Goal: Task Accomplishment & Management: Manage account settings

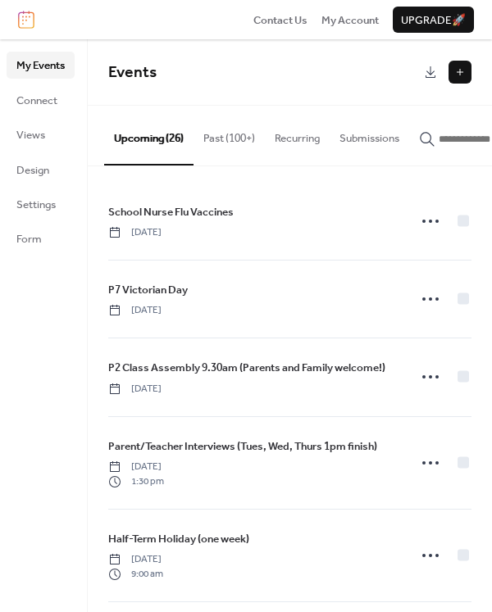
click at [462, 73] on button at bounding box center [459, 72] width 23 height 23
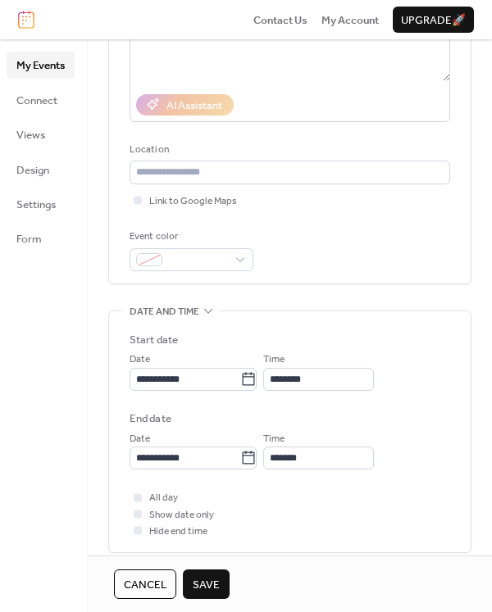
scroll to position [328, 0]
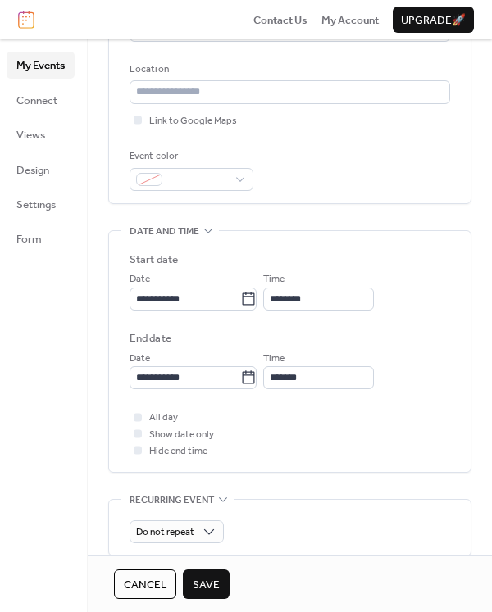
type input "**********"
click at [229, 302] on input "**********" at bounding box center [184, 299] width 111 height 23
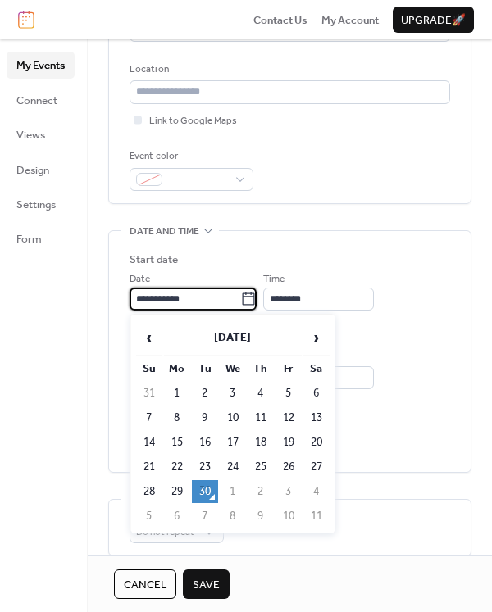
click at [317, 343] on span "›" at bounding box center [316, 337] width 25 height 33
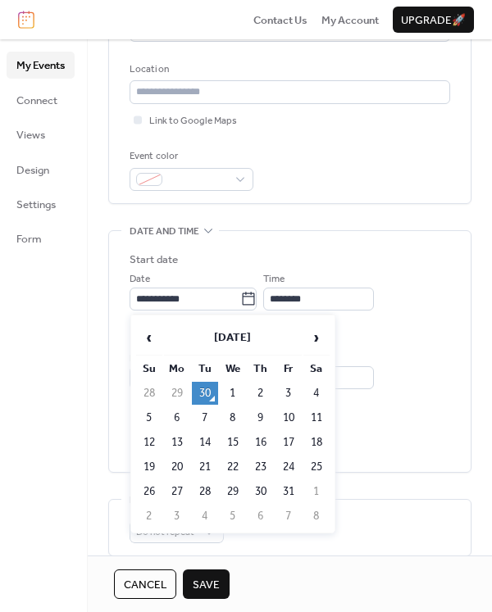
click at [317, 343] on span "›" at bounding box center [316, 337] width 25 height 33
click at [211, 462] on td "18" at bounding box center [205, 467] width 26 height 23
type input "**********"
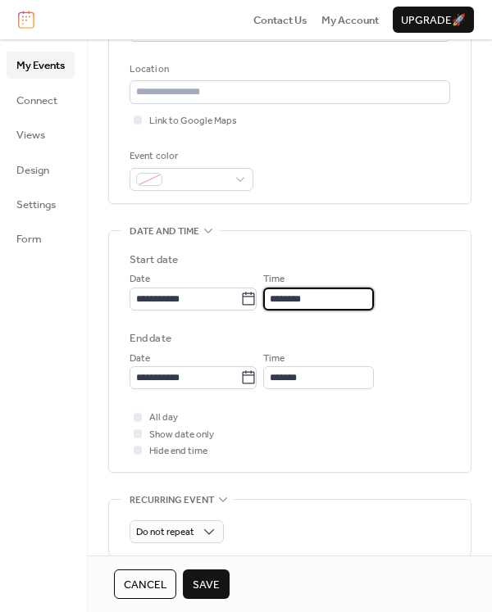
click at [333, 302] on input "********" at bounding box center [318, 299] width 111 height 23
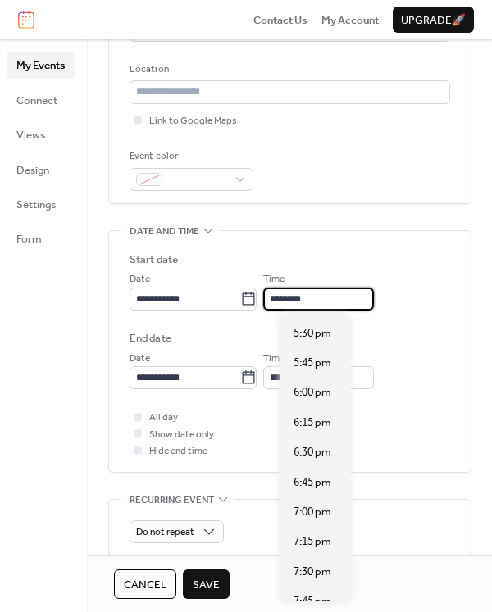
scroll to position [2088, 0]
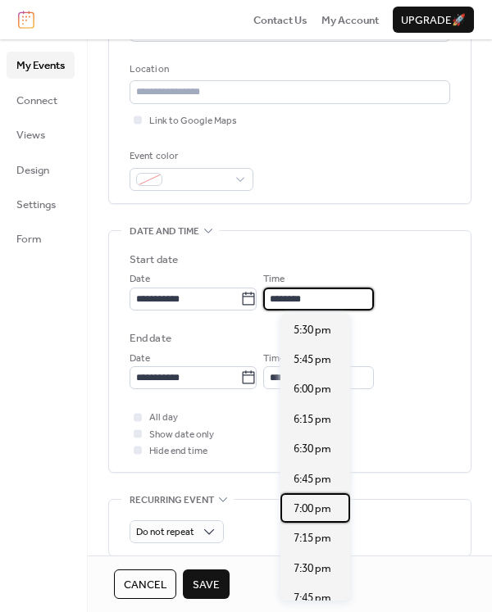
click at [318, 510] on span "7:00 pm" at bounding box center [312, 509] width 38 height 16
type input "*******"
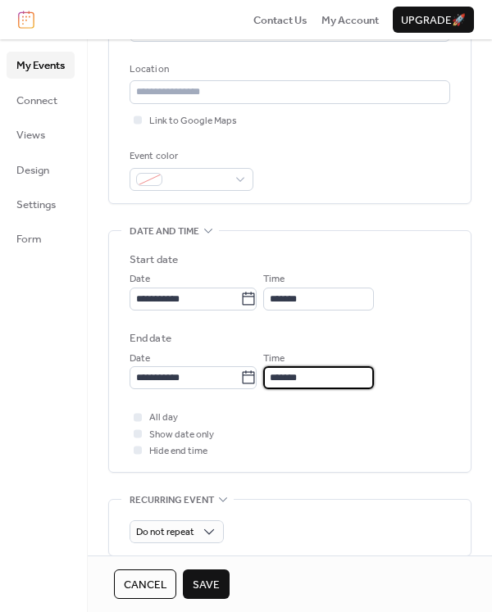
click at [346, 379] on input "*******" at bounding box center [318, 377] width 111 height 23
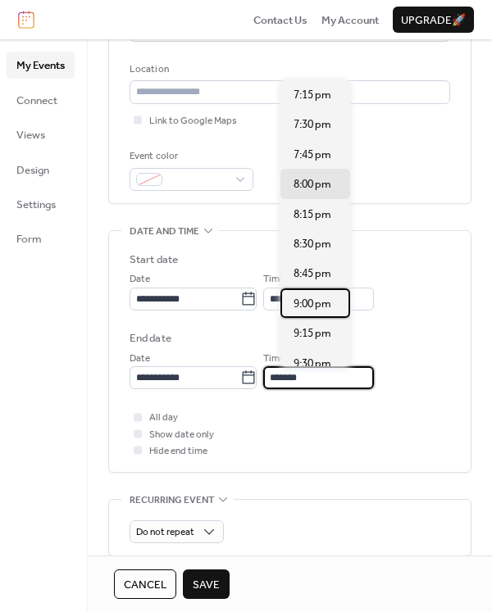
click at [312, 306] on span "9:00 pm" at bounding box center [312, 304] width 38 height 16
type input "*******"
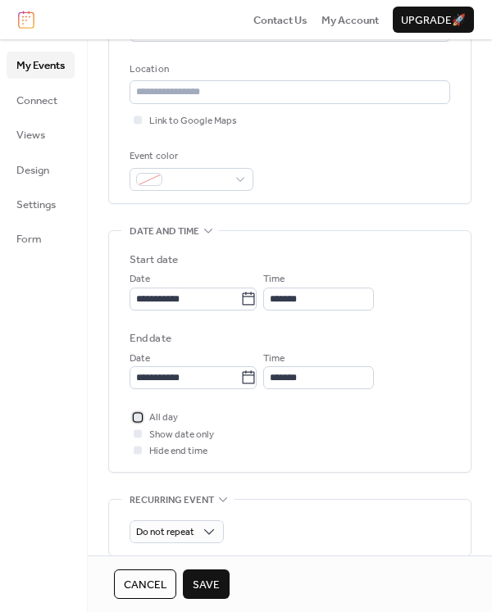
click at [141, 417] on div at bounding box center [138, 417] width 8 height 8
click at [139, 418] on icon at bounding box center [137, 417] width 5 height 5
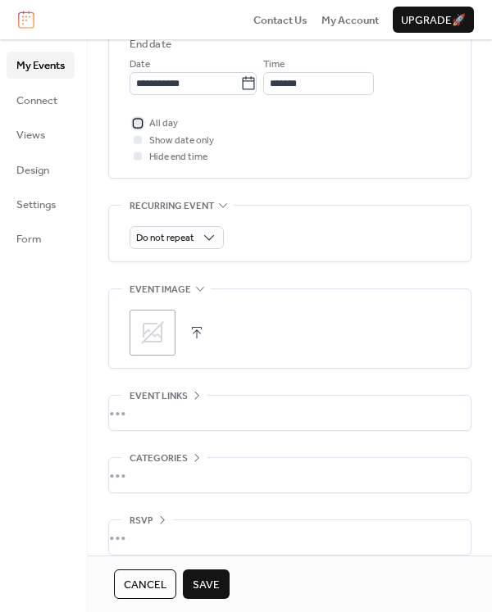
scroll to position [638, 0]
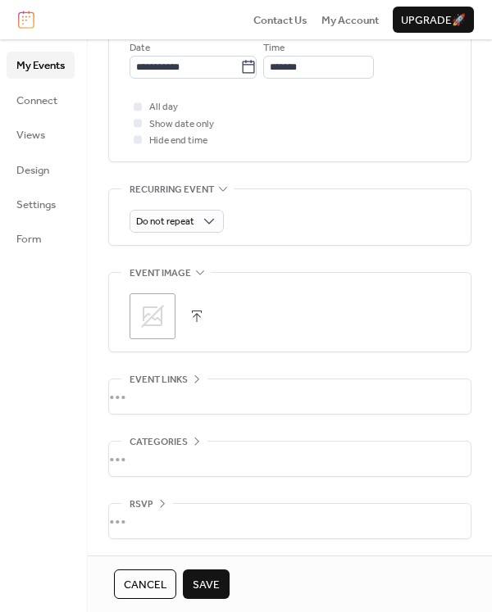
click at [198, 311] on button "button" at bounding box center [196, 316] width 23 height 23
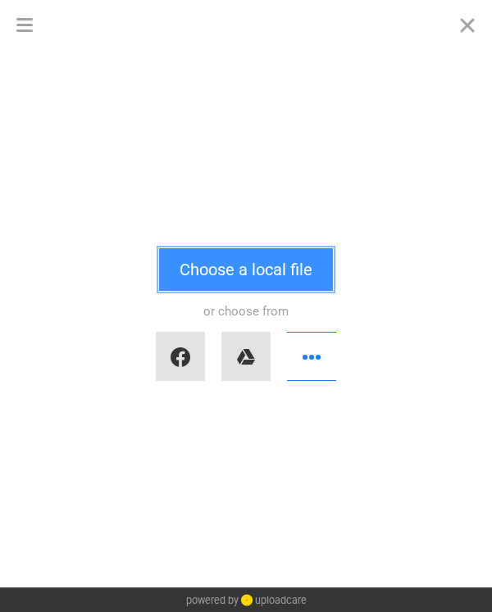
click at [247, 265] on button "Choose a local file" at bounding box center [246, 269] width 174 height 43
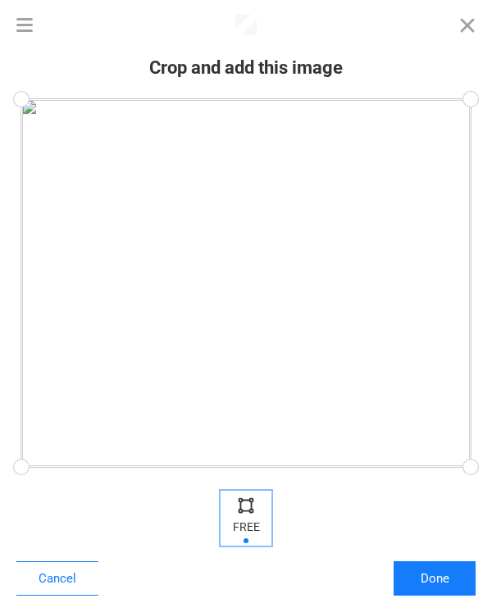
click at [246, 507] on div at bounding box center [246, 504] width 25 height 25
click at [244, 520] on div at bounding box center [245, 518] width 49 height 53
click at [327, 504] on div at bounding box center [245, 518] width 459 height 53
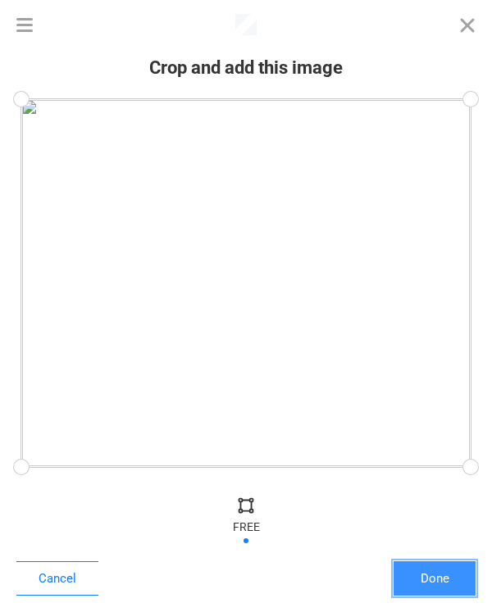
click at [457, 583] on button "Done" at bounding box center [434, 578] width 82 height 34
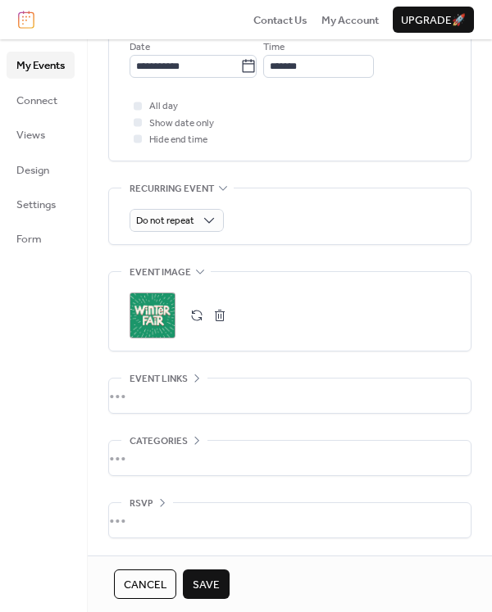
click at [209, 586] on span "Save" at bounding box center [206, 585] width 27 height 16
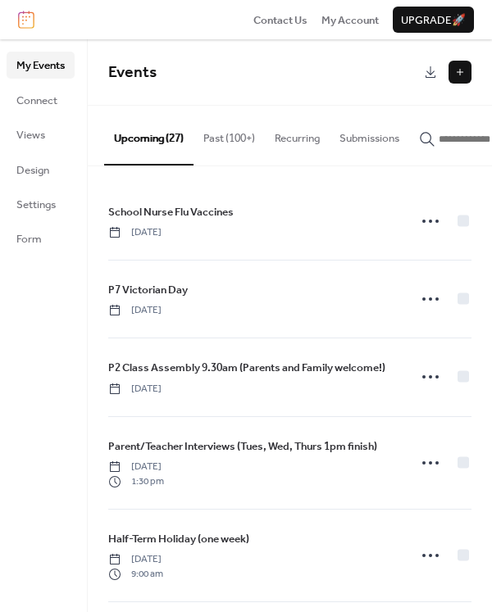
click at [30, 206] on span "Settings" at bounding box center [35, 205] width 39 height 16
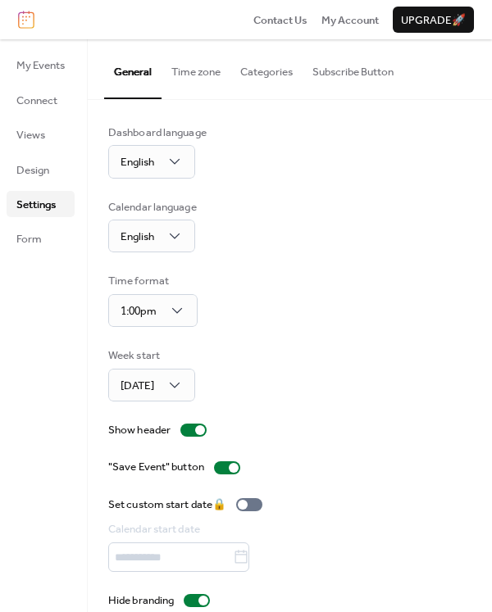
scroll to position [21, 0]
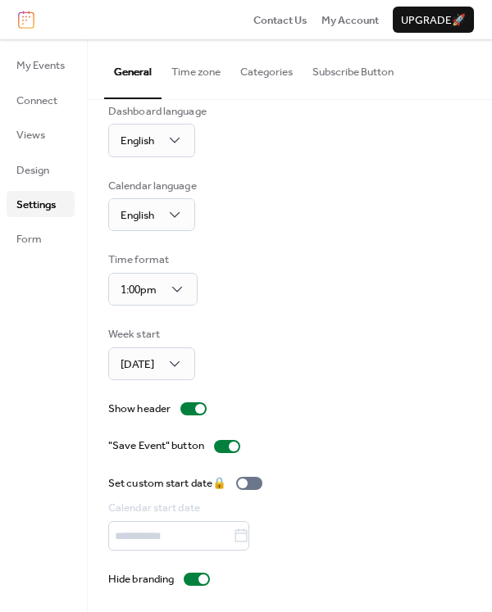
click at [39, 173] on span "Design" at bounding box center [32, 170] width 33 height 16
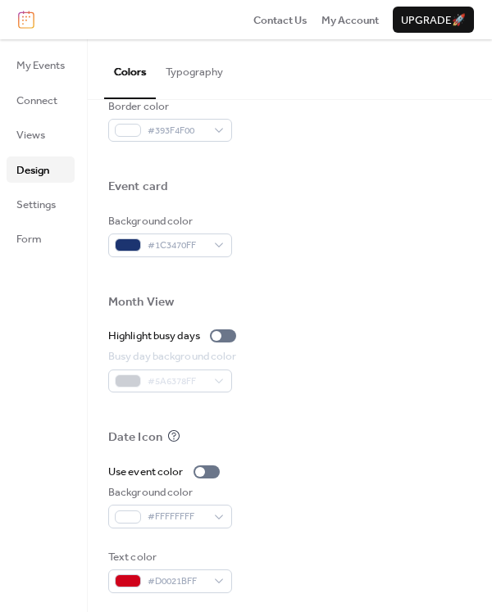
scroll to position [743, 0]
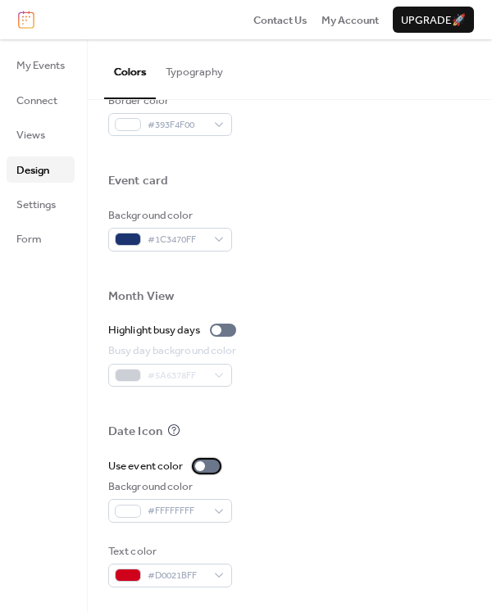
click at [202, 465] on div at bounding box center [200, 466] width 10 height 10
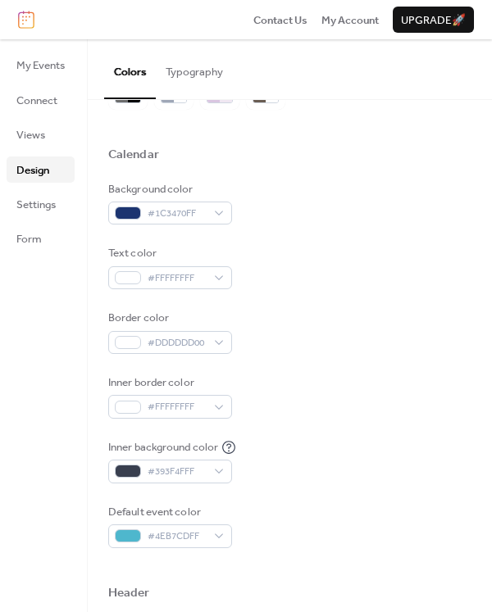
scroll to position [0, 0]
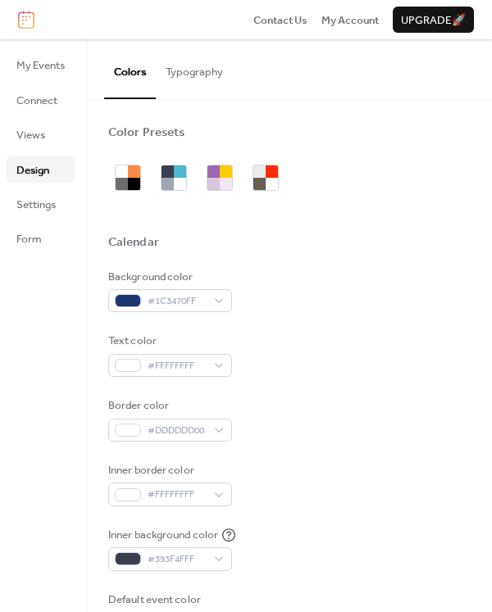
click at [29, 202] on span "Settings" at bounding box center [35, 205] width 39 height 16
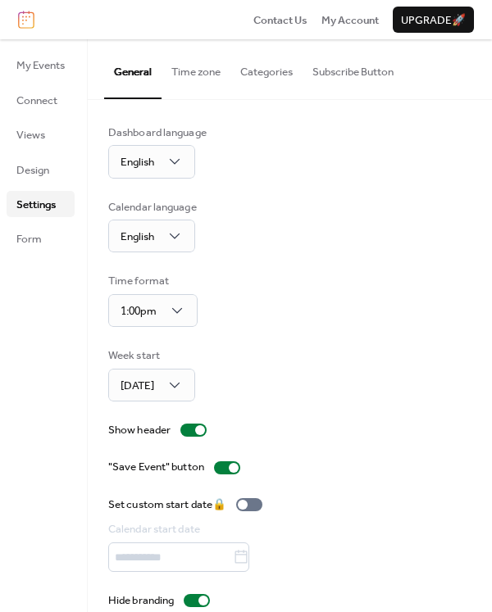
click at [276, 70] on button "Categories" at bounding box center [266, 67] width 72 height 57
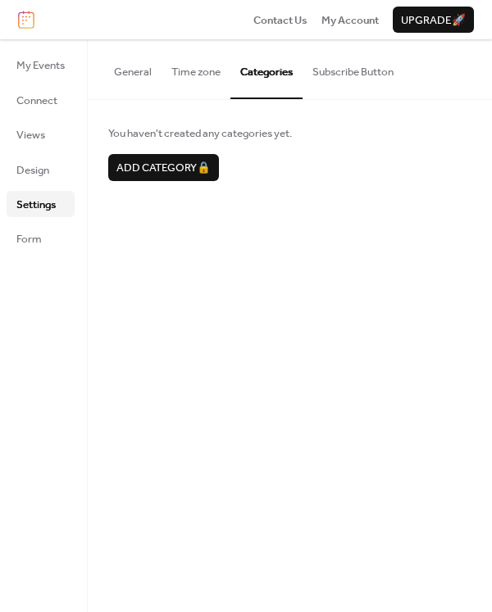
click at [138, 69] on button "General" at bounding box center [132, 67] width 57 height 57
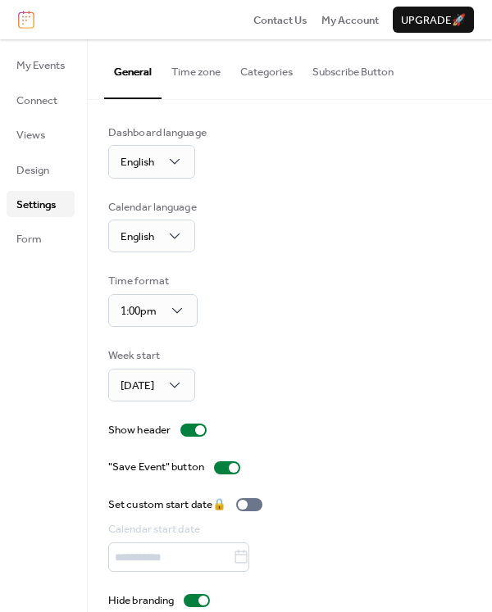
click at [37, 70] on span "My Events" at bounding box center [40, 65] width 48 height 16
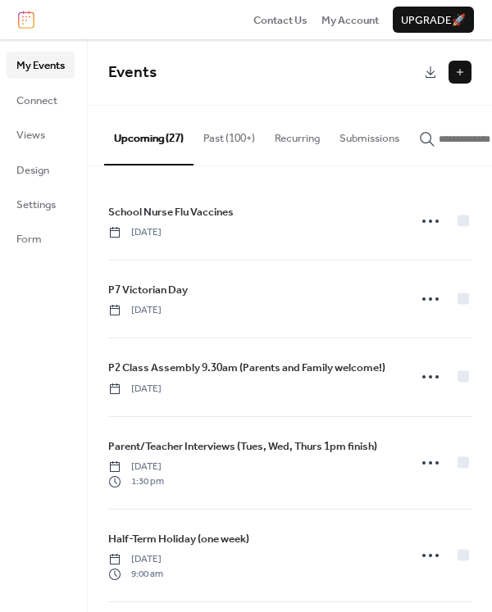
click at [32, 133] on span "Views" at bounding box center [30, 135] width 29 height 16
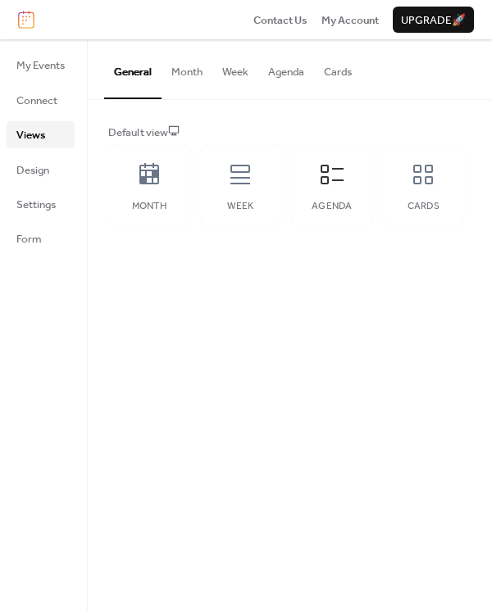
click at [150, 172] on icon at bounding box center [149, 174] width 26 height 26
click at [327, 177] on icon at bounding box center [331, 175] width 23 height 20
click at [240, 178] on icon at bounding box center [240, 175] width 20 height 20
click at [329, 175] on icon at bounding box center [332, 174] width 26 height 26
click at [424, 172] on icon at bounding box center [423, 174] width 26 height 26
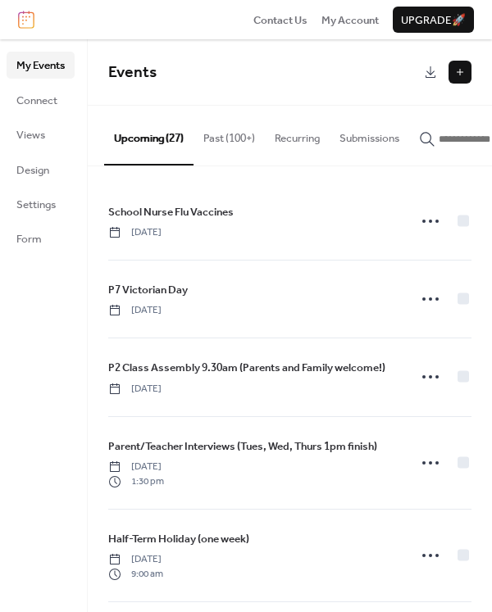
click at [429, 223] on circle at bounding box center [430, 221] width 3 height 3
click at [306, 225] on div "School Nurse Flu Vaccines Tuesday, October 7, 2025" at bounding box center [252, 221] width 289 height 36
click at [430, 227] on icon at bounding box center [430, 221] width 26 height 26
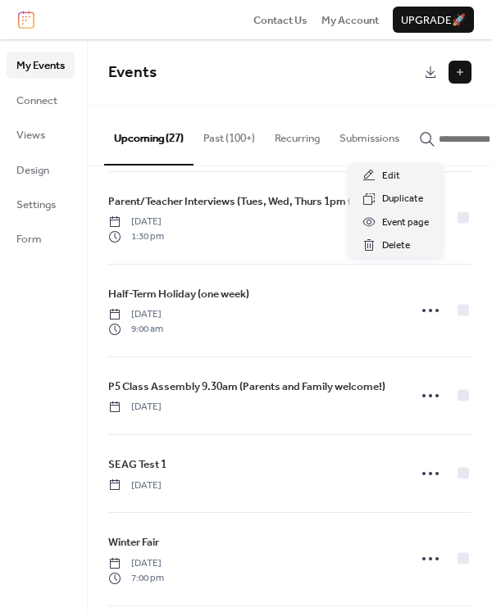
scroll to position [246, 0]
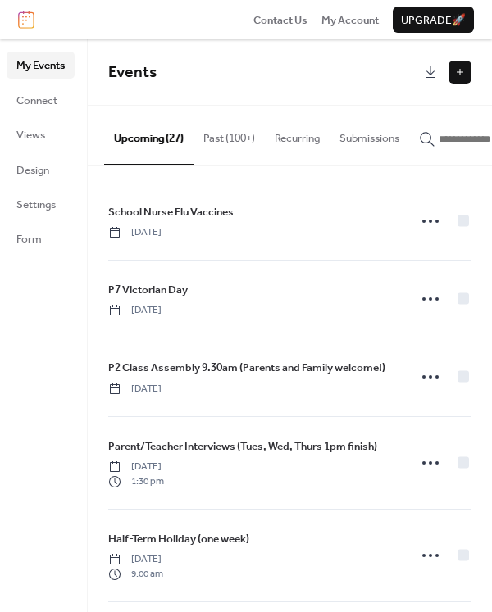
click at [39, 205] on span "Settings" at bounding box center [35, 205] width 39 height 16
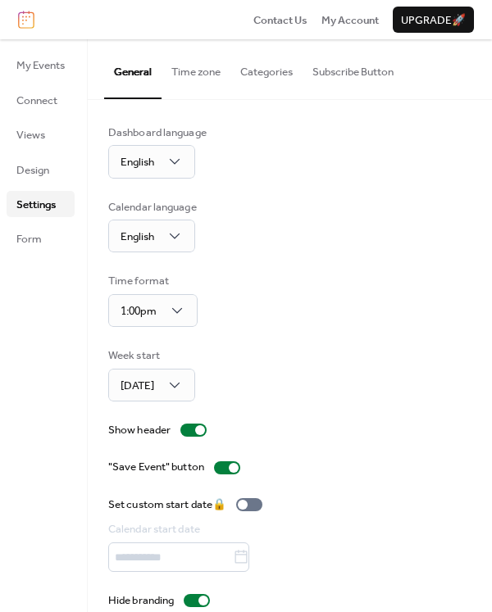
click at [39, 168] on span "Design" at bounding box center [32, 170] width 33 height 16
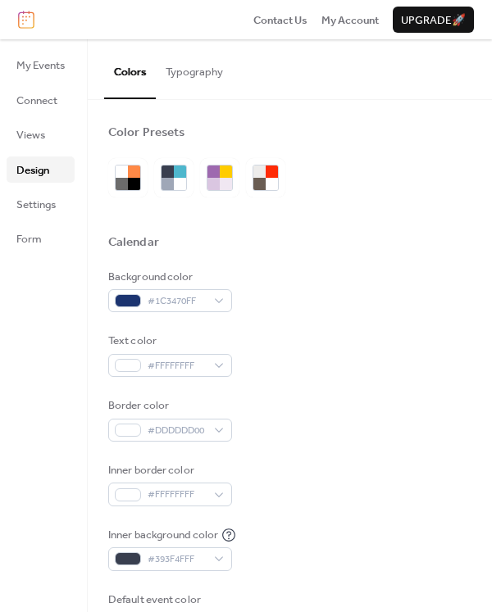
click at [29, 238] on span "Form" at bounding box center [28, 239] width 25 height 16
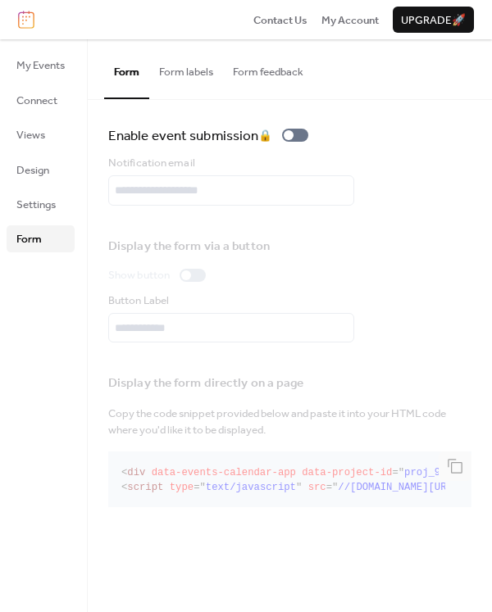
click at [36, 203] on span "Settings" at bounding box center [35, 205] width 39 height 16
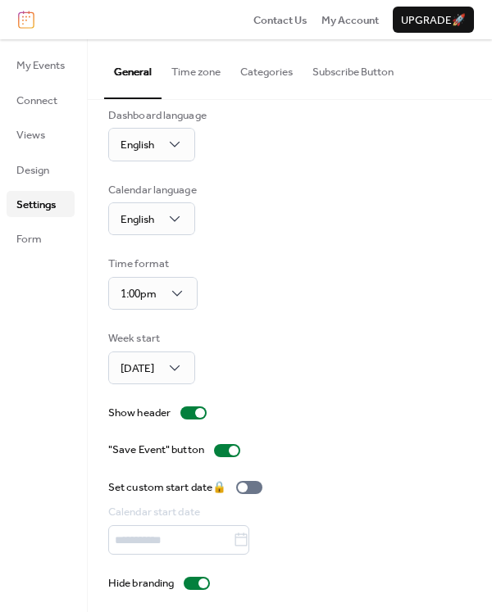
scroll to position [21, 0]
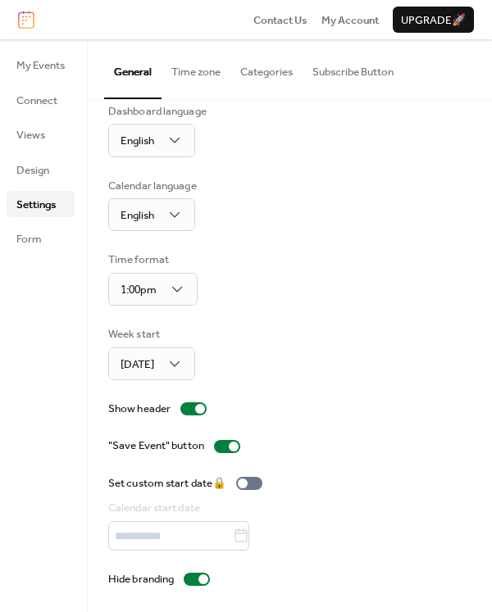
click at [34, 162] on span "Design" at bounding box center [32, 170] width 33 height 16
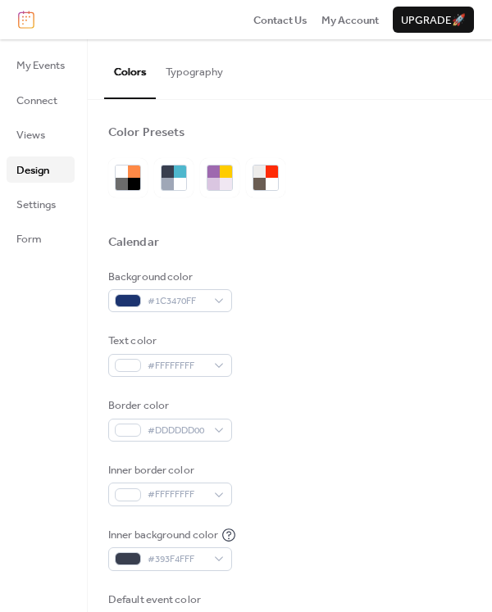
click at [194, 75] on button "Typography" at bounding box center [194, 67] width 77 height 57
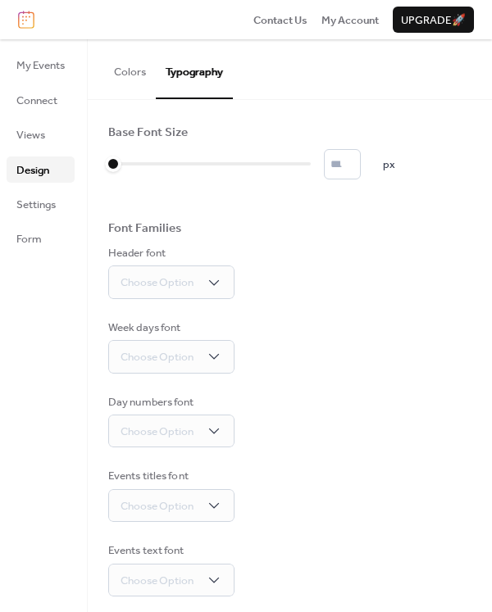
click at [138, 76] on button "Colors" at bounding box center [130, 67] width 52 height 57
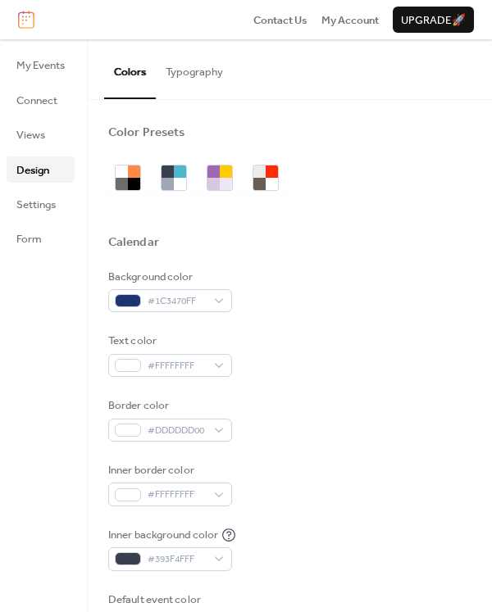
click at [35, 131] on span "Views" at bounding box center [30, 135] width 29 height 16
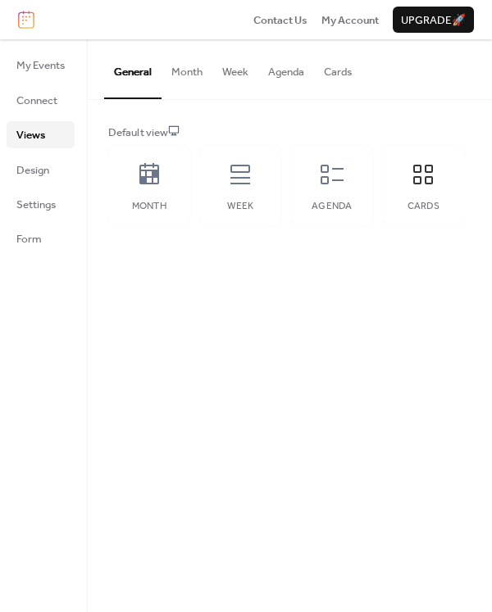
click at [329, 175] on icon at bounding box center [332, 174] width 26 height 26
click at [148, 181] on icon at bounding box center [149, 174] width 26 height 26
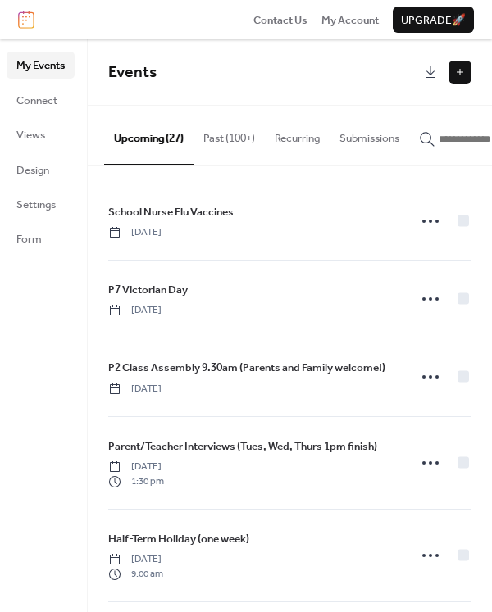
click at [24, 128] on span "Views" at bounding box center [30, 135] width 29 height 16
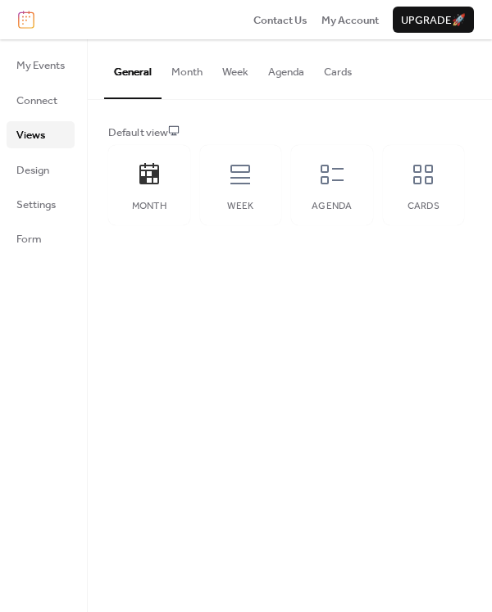
click at [333, 179] on icon at bounding box center [332, 174] width 26 height 26
click at [281, 75] on button "Agenda" at bounding box center [286, 67] width 56 height 57
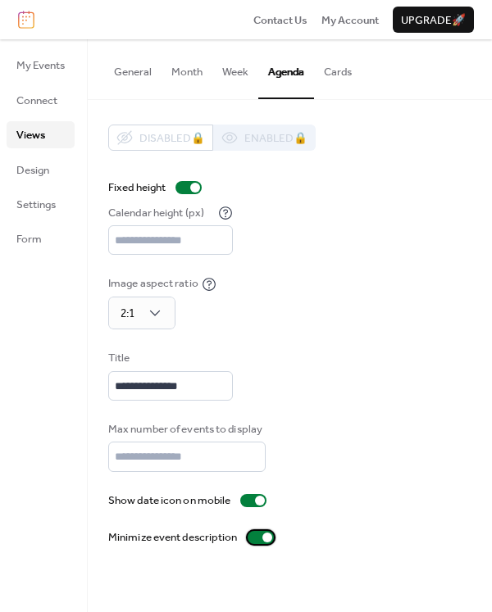
click at [264, 538] on div at bounding box center [267, 538] width 10 height 10
click at [264, 538] on div at bounding box center [260, 537] width 26 height 13
click at [264, 538] on div at bounding box center [267, 538] width 10 height 10
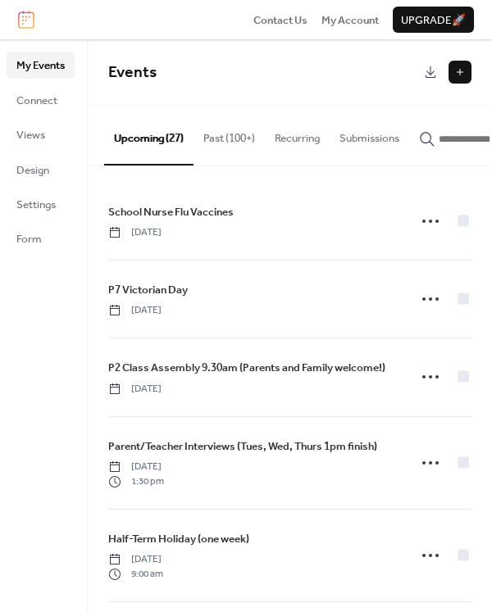
click at [28, 131] on span "Views" at bounding box center [30, 135] width 29 height 16
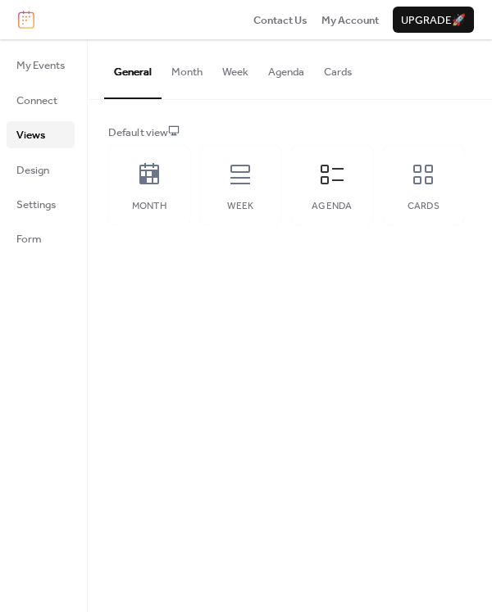
click at [283, 71] on button "Agenda" at bounding box center [286, 67] width 56 height 57
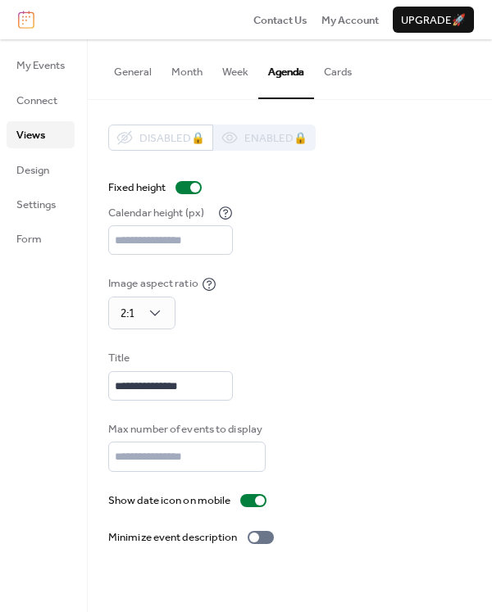
click at [29, 170] on span "Design" at bounding box center [32, 170] width 33 height 16
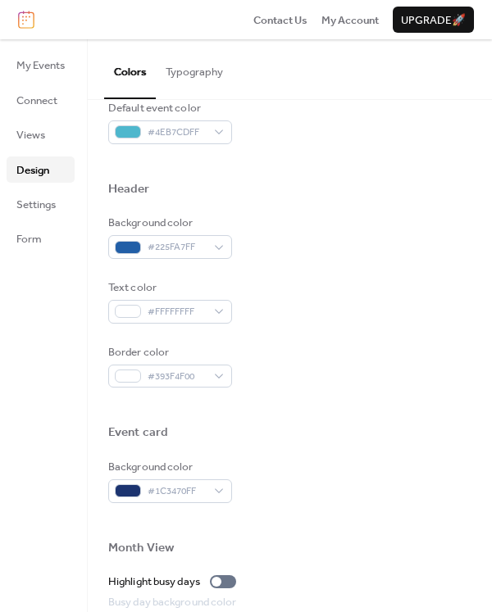
scroll to position [410, 0]
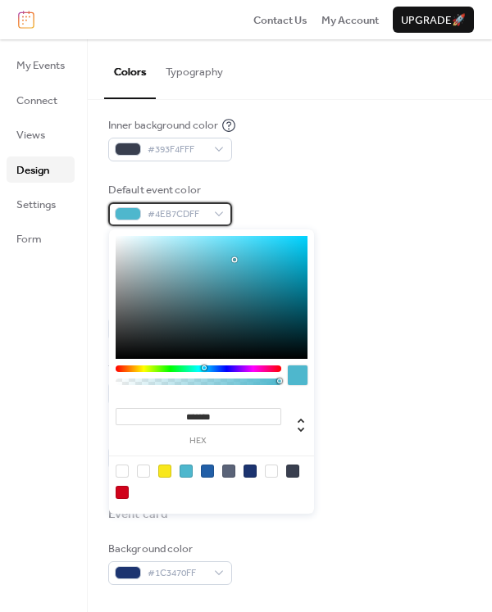
click at [220, 211] on div "#4EB7CDFF" at bounding box center [170, 213] width 124 height 23
click at [122, 470] on div at bounding box center [122, 471] width 13 height 13
type input "***"
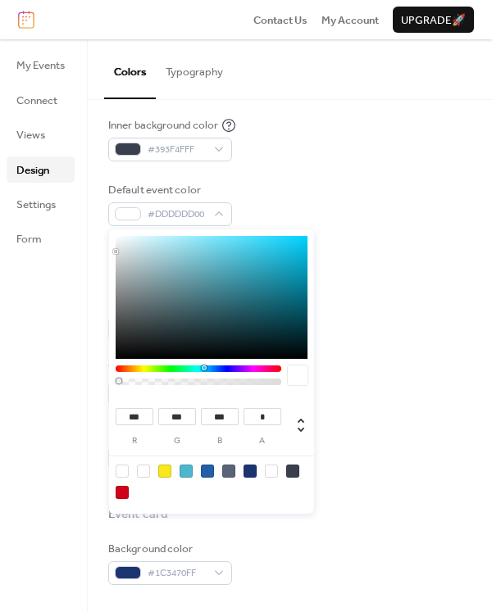
click at [356, 302] on div "Background color #225FA7FF" at bounding box center [289, 319] width 363 height 44
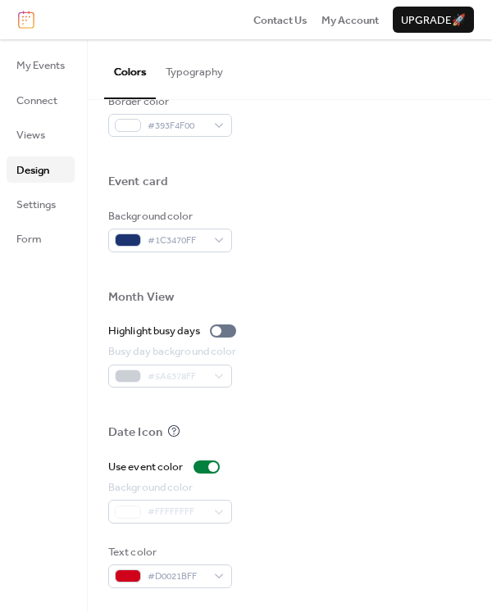
scroll to position [743, 0]
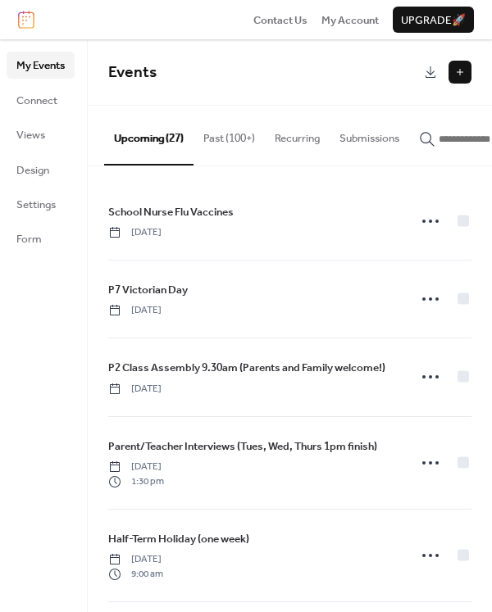
click at [33, 138] on span "Views" at bounding box center [30, 135] width 29 height 16
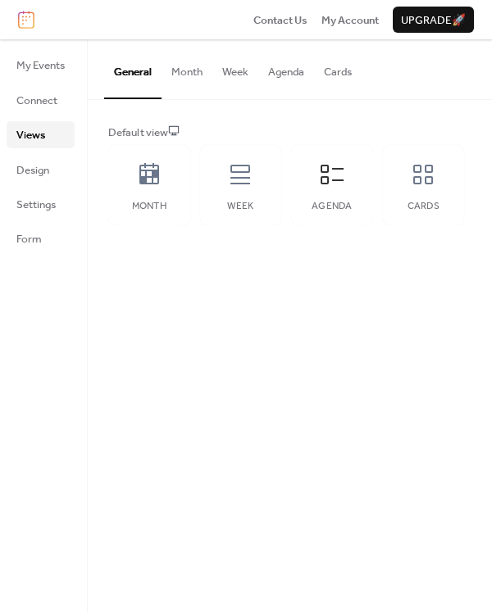
click at [286, 77] on button "Agenda" at bounding box center [286, 67] width 56 height 57
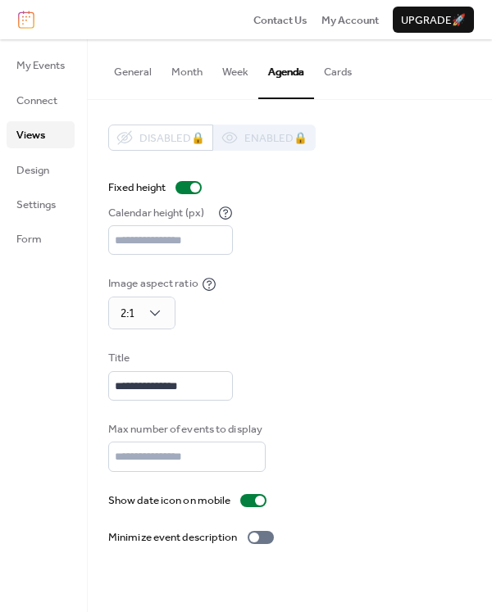
click at [25, 167] on span "Design" at bounding box center [32, 170] width 33 height 16
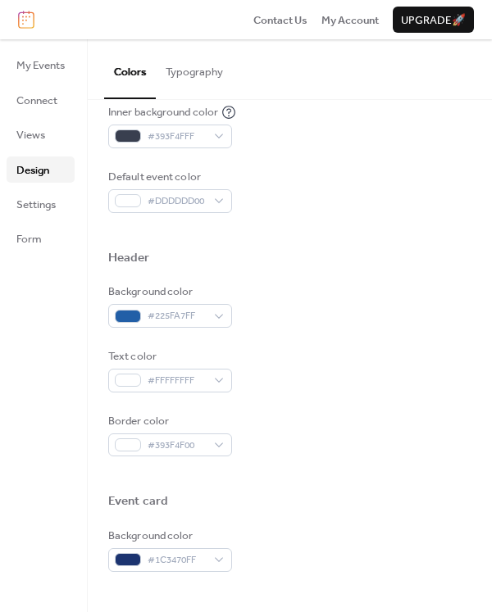
scroll to position [410, 0]
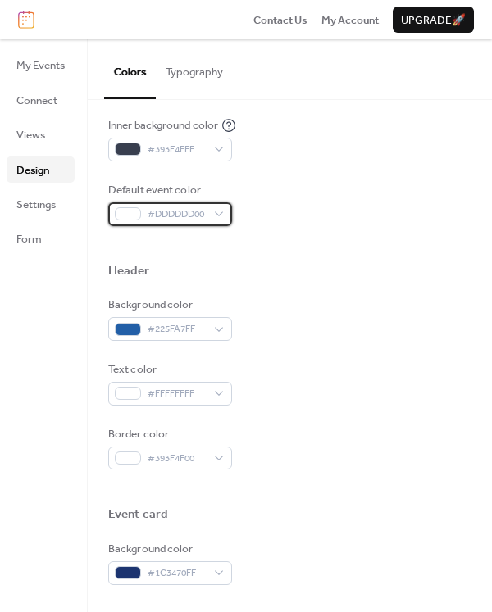
click at [221, 214] on div "#DDDDDD00" at bounding box center [170, 213] width 124 height 23
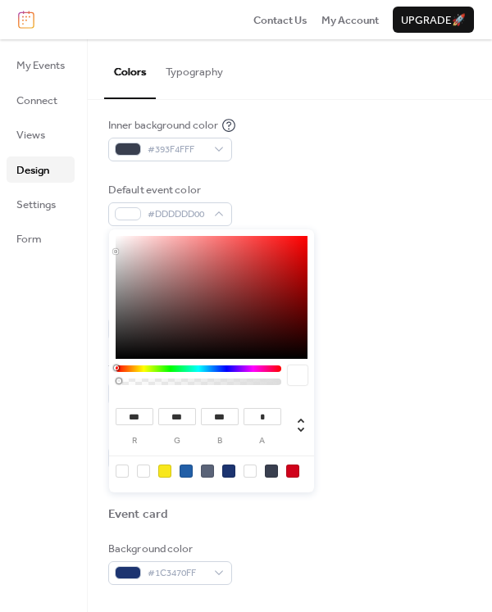
click at [247, 471] on div at bounding box center [249, 471] width 13 height 13
type input "**"
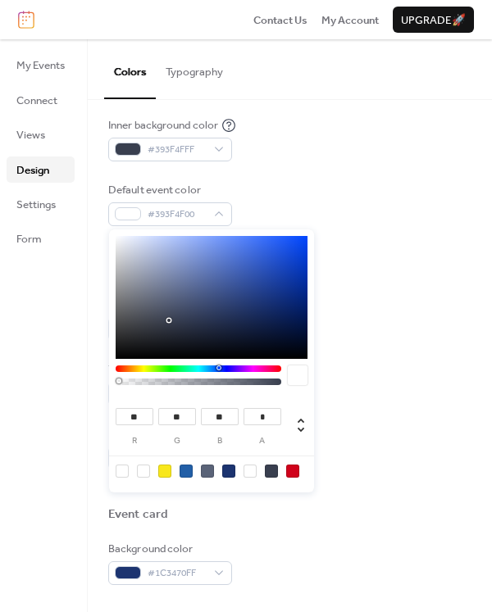
click at [123, 474] on div at bounding box center [122, 471] width 13 height 13
type input "***"
click at [142, 474] on div at bounding box center [143, 471] width 13 height 13
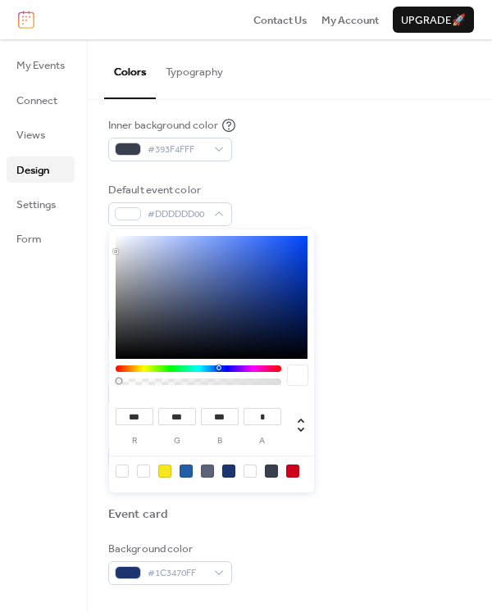
type input "***"
type input "*"
click at [405, 193] on div "Default event color #FFFFFFFF" at bounding box center [289, 204] width 363 height 44
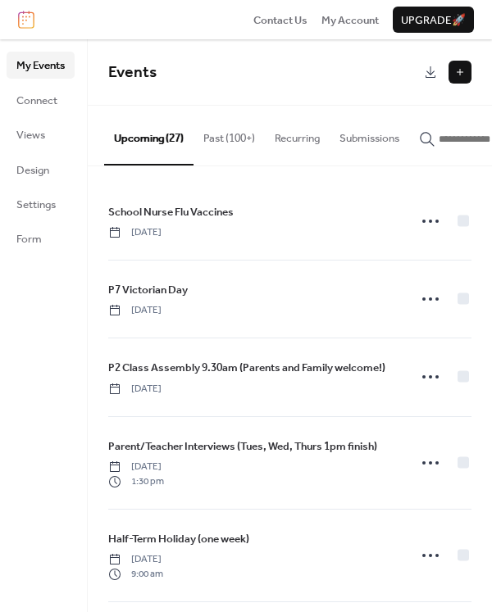
click at [30, 134] on span "Views" at bounding box center [30, 135] width 29 height 16
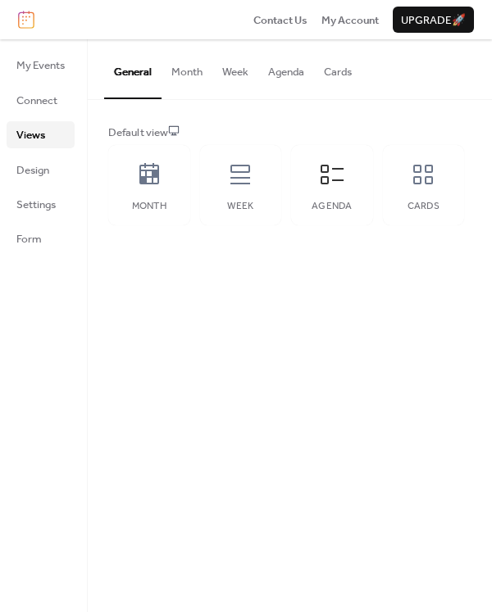
click at [339, 191] on div "Agenda" at bounding box center [332, 185] width 82 height 80
click at [288, 71] on button "Agenda" at bounding box center [286, 67] width 56 height 57
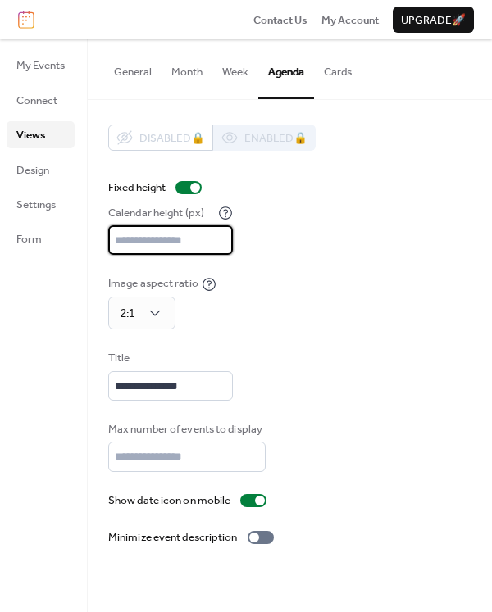
click at [233, 234] on input "***" at bounding box center [170, 239] width 125 height 29
click at [124, 241] on input "***" at bounding box center [170, 239] width 125 height 29
type input "***"
click at [363, 264] on div "**********" at bounding box center [289, 336] width 363 height 422
